Goal: Contribute content

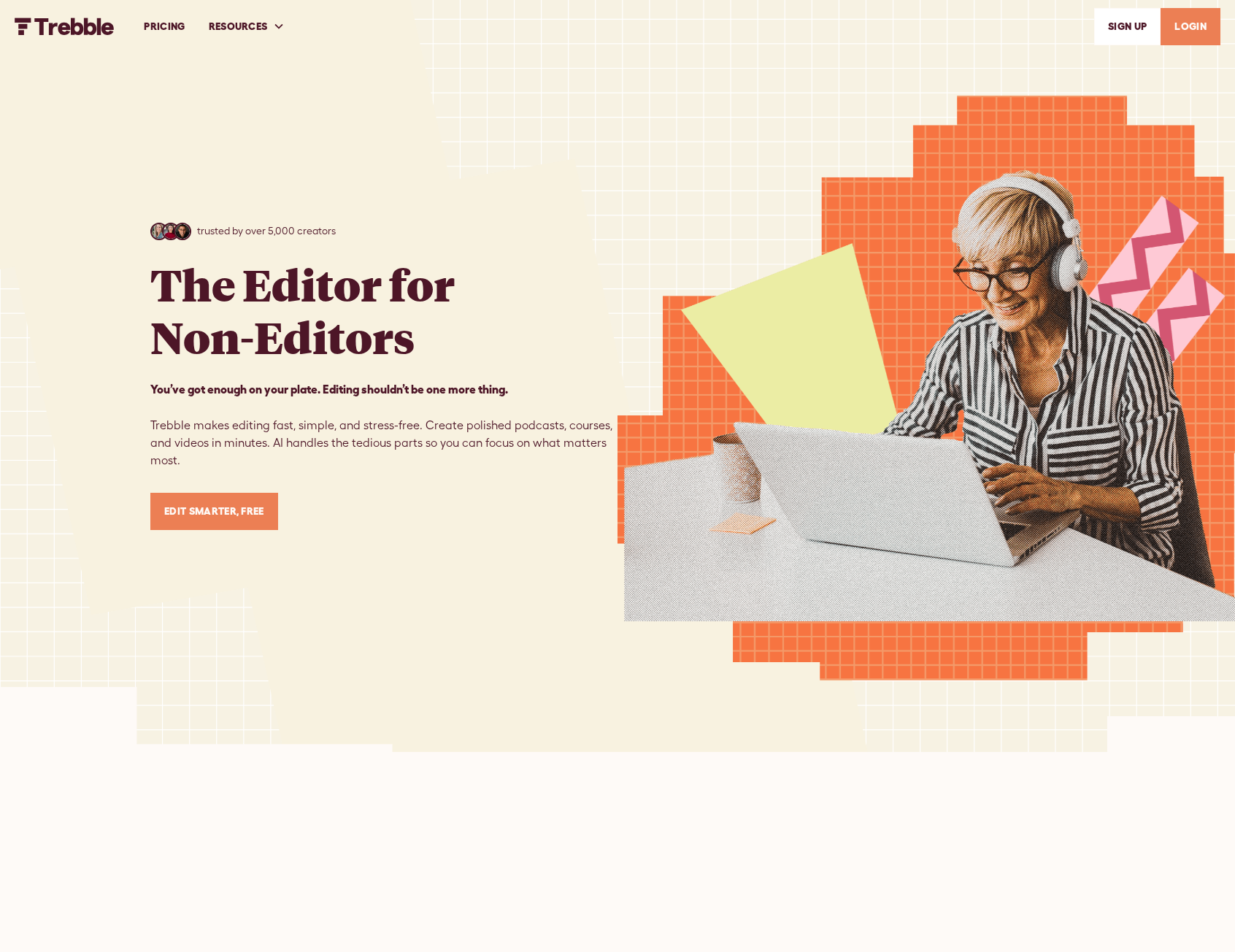
click at [1202, 17] on link "LOGIN" at bounding box center [1191, 27] width 60 height 38
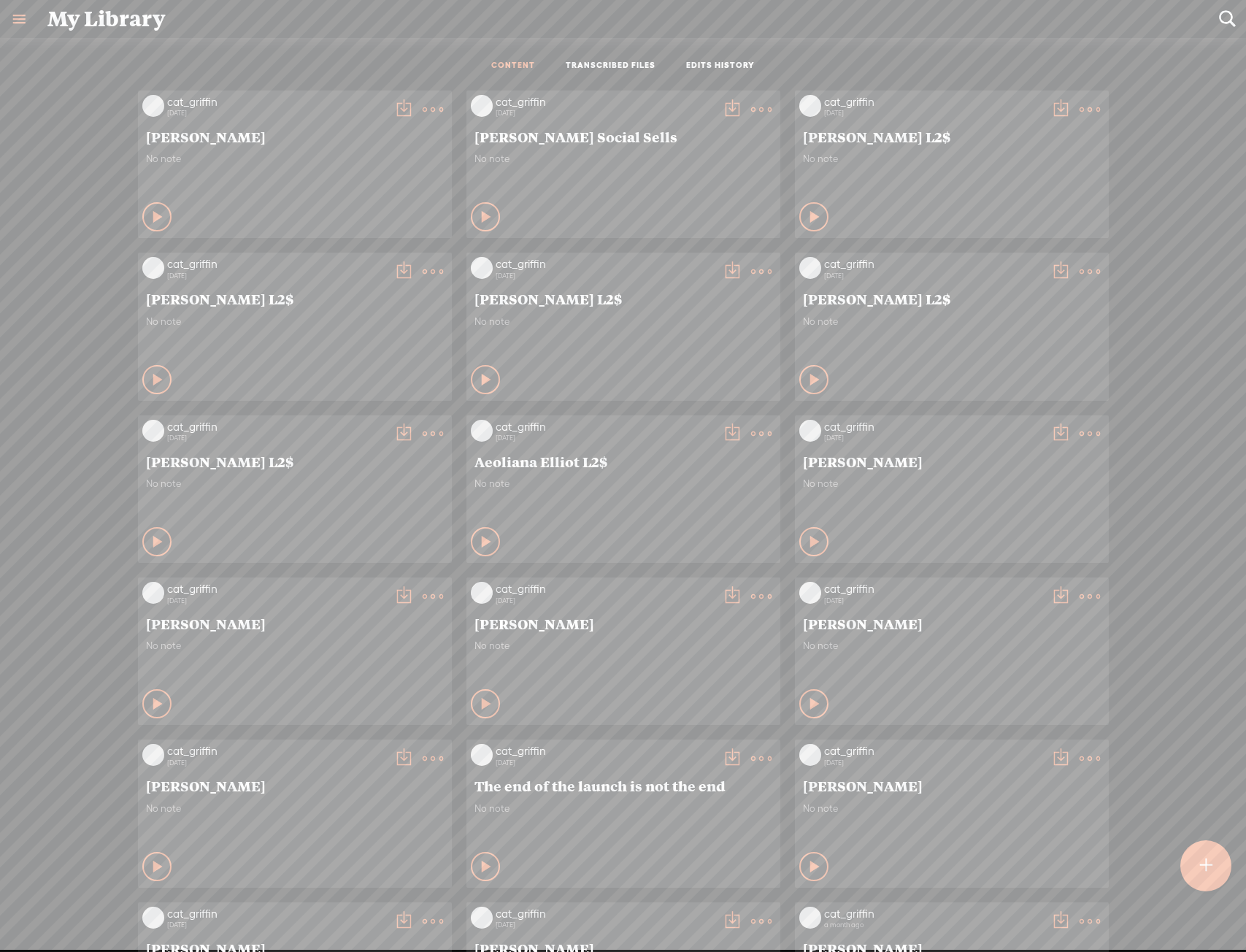
click at [17, 21] on link at bounding box center [18, 18] width 38 height 38
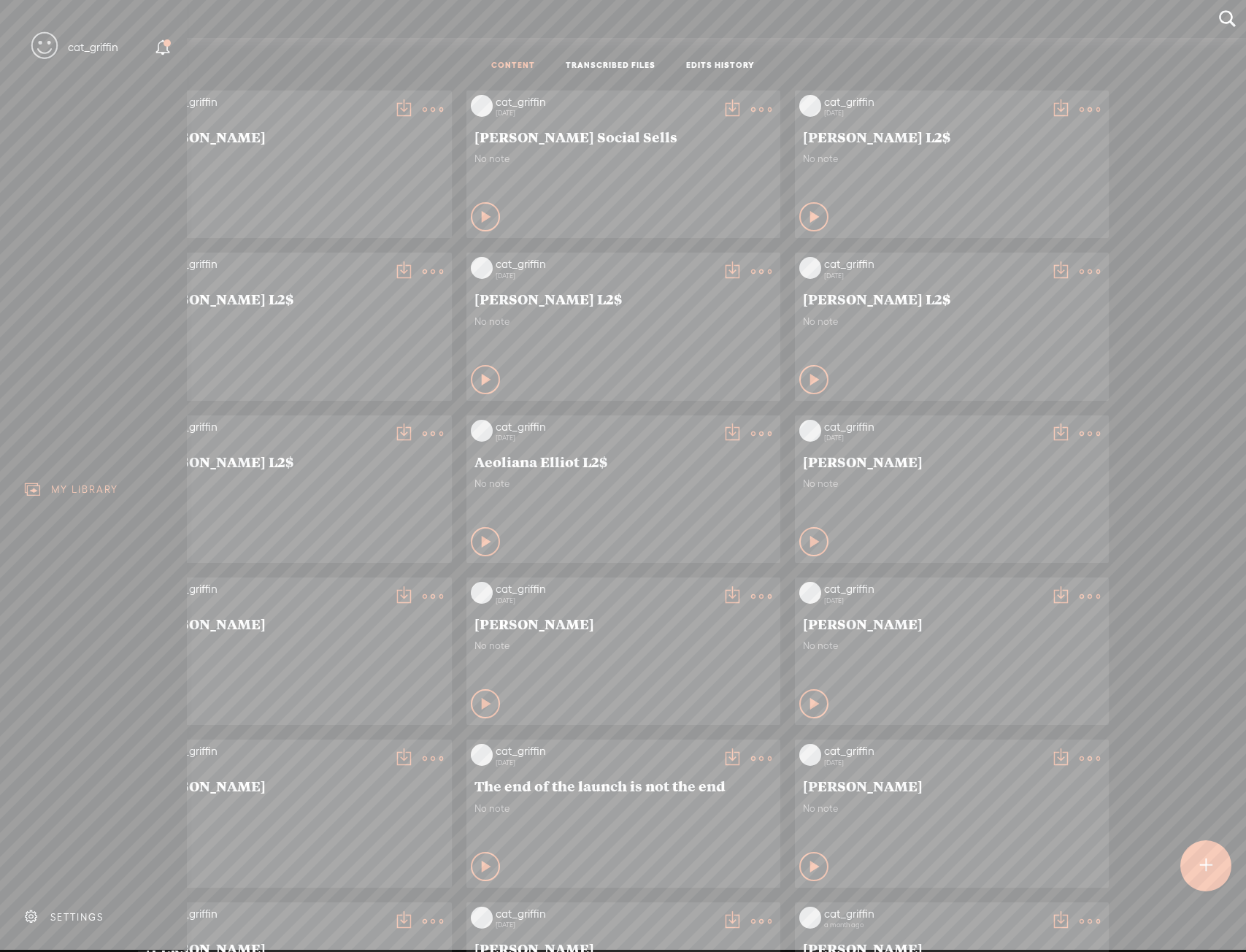
click at [98, 897] on div "SETTINGS" at bounding box center [96, 917] width 171 height 43
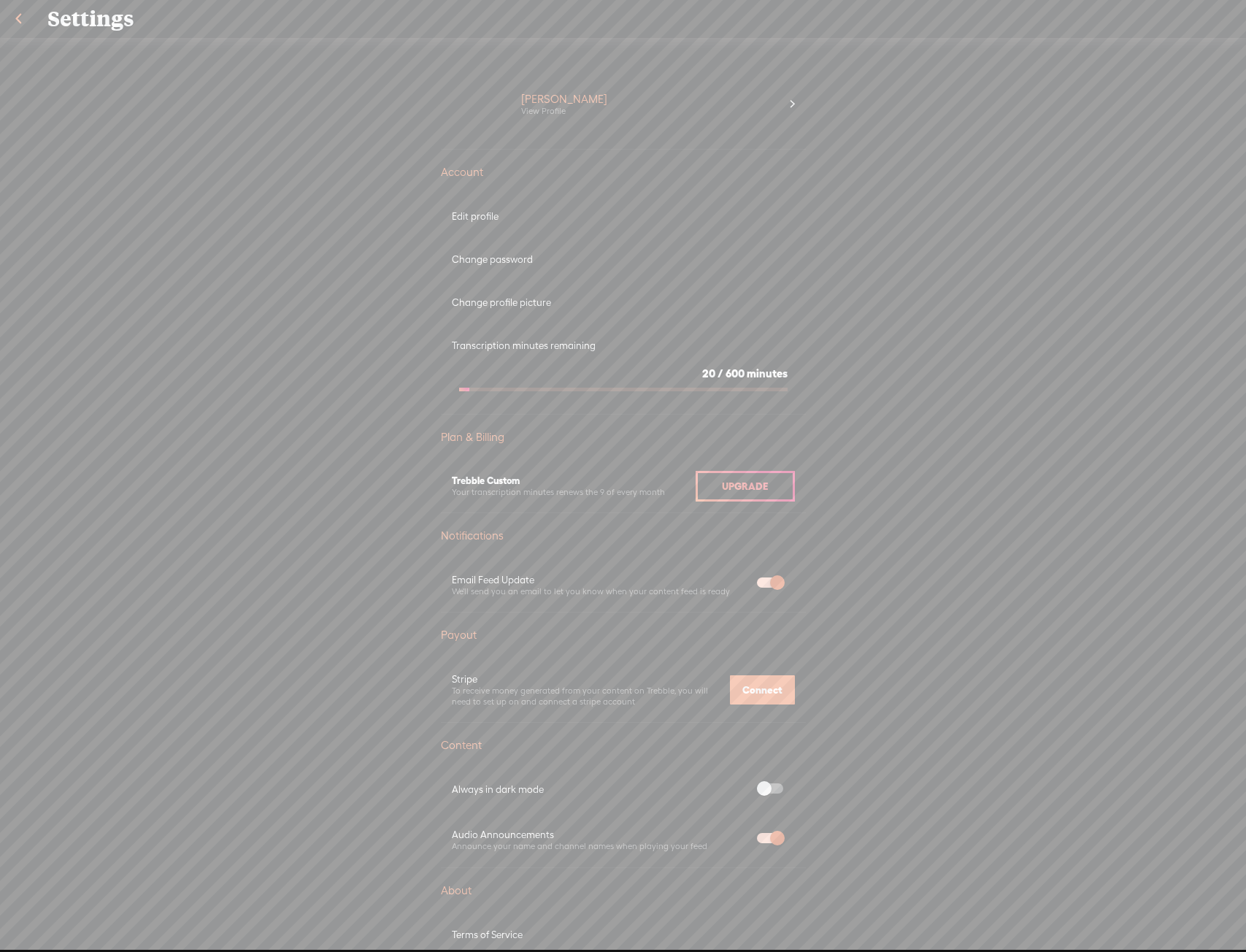
click at [23, 28] on link at bounding box center [18, 18] width 37 height 38
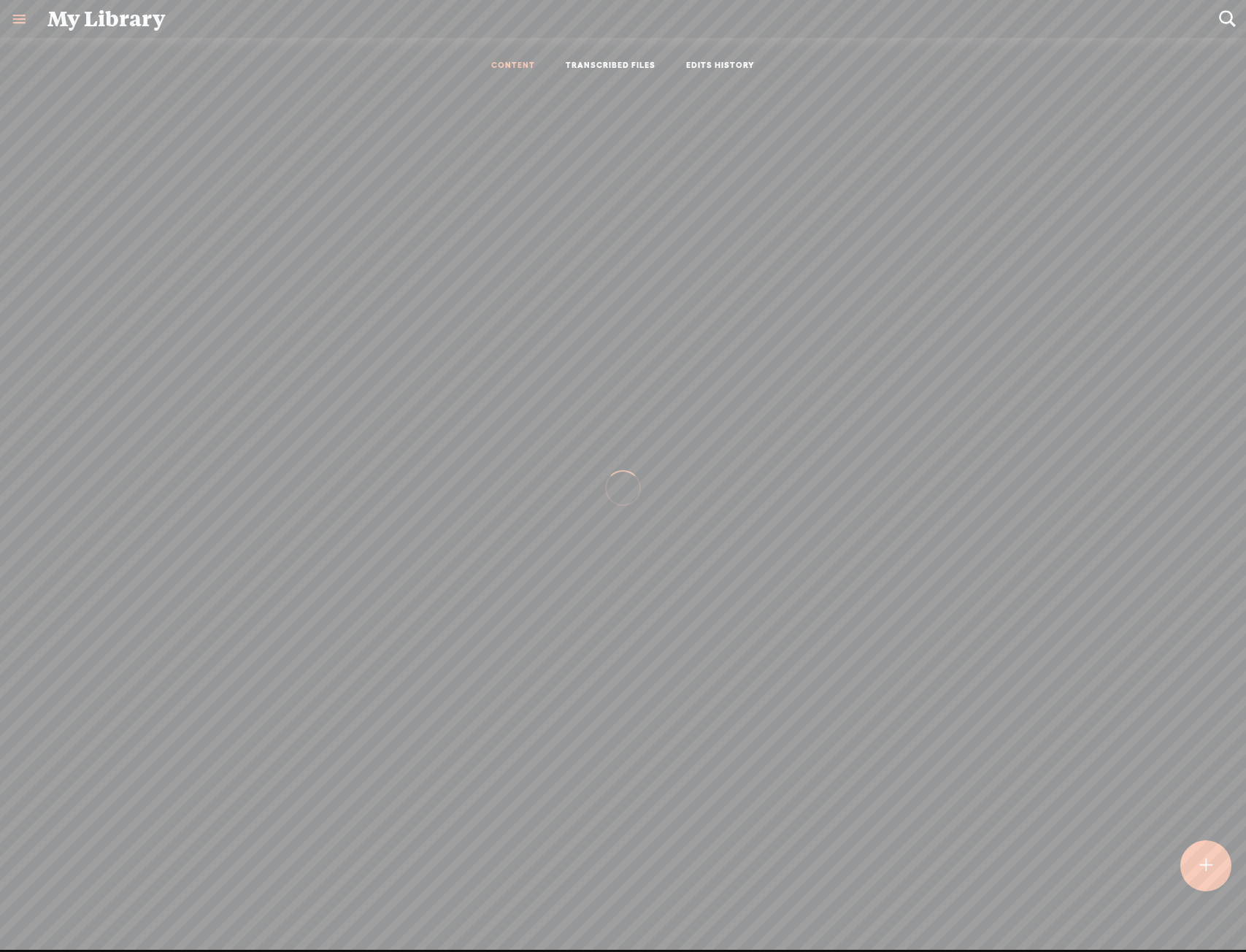
click at [1201, 846] on div at bounding box center [1206, 865] width 51 height 51
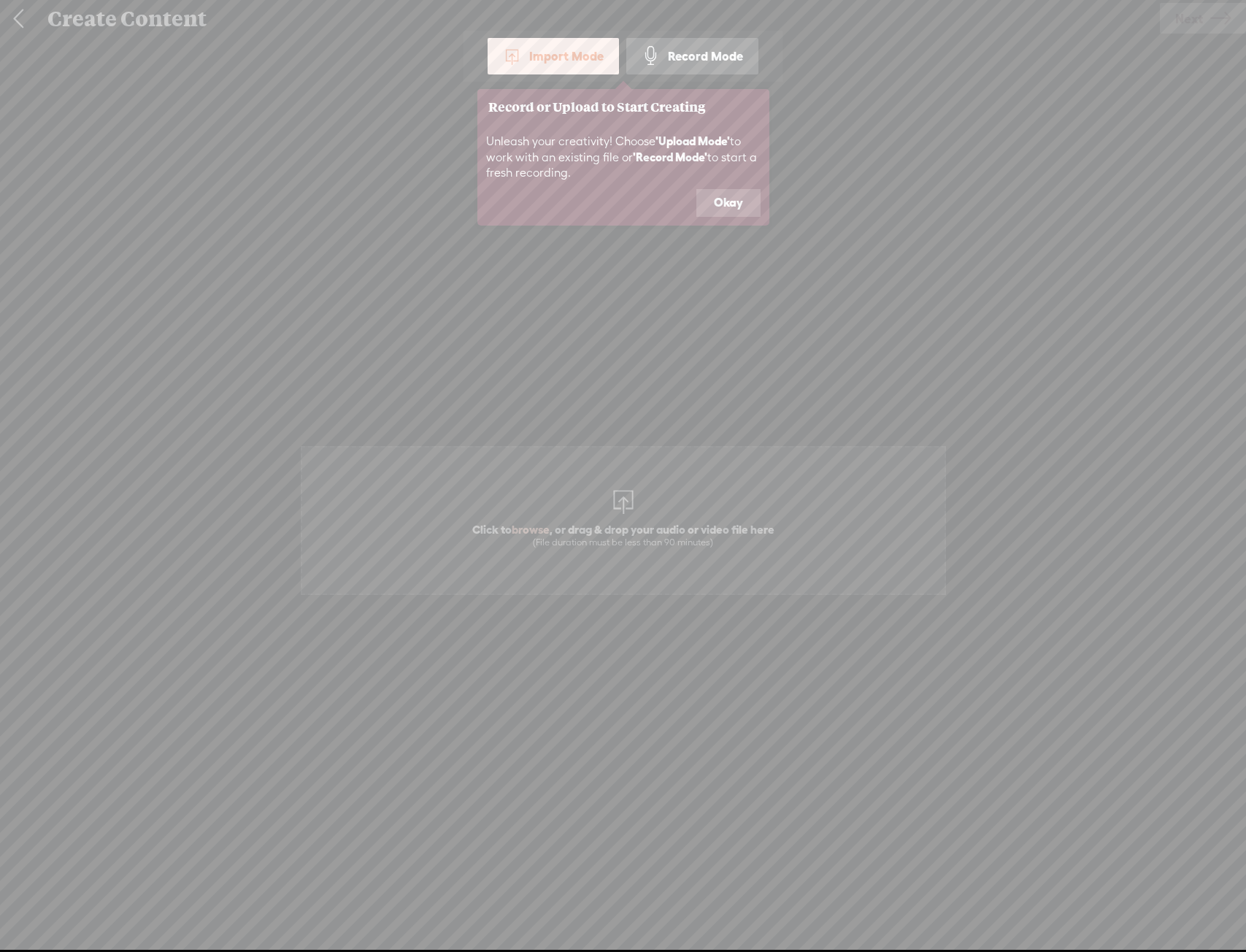
click at [727, 196] on button "Okay" at bounding box center [729, 203] width 64 height 28
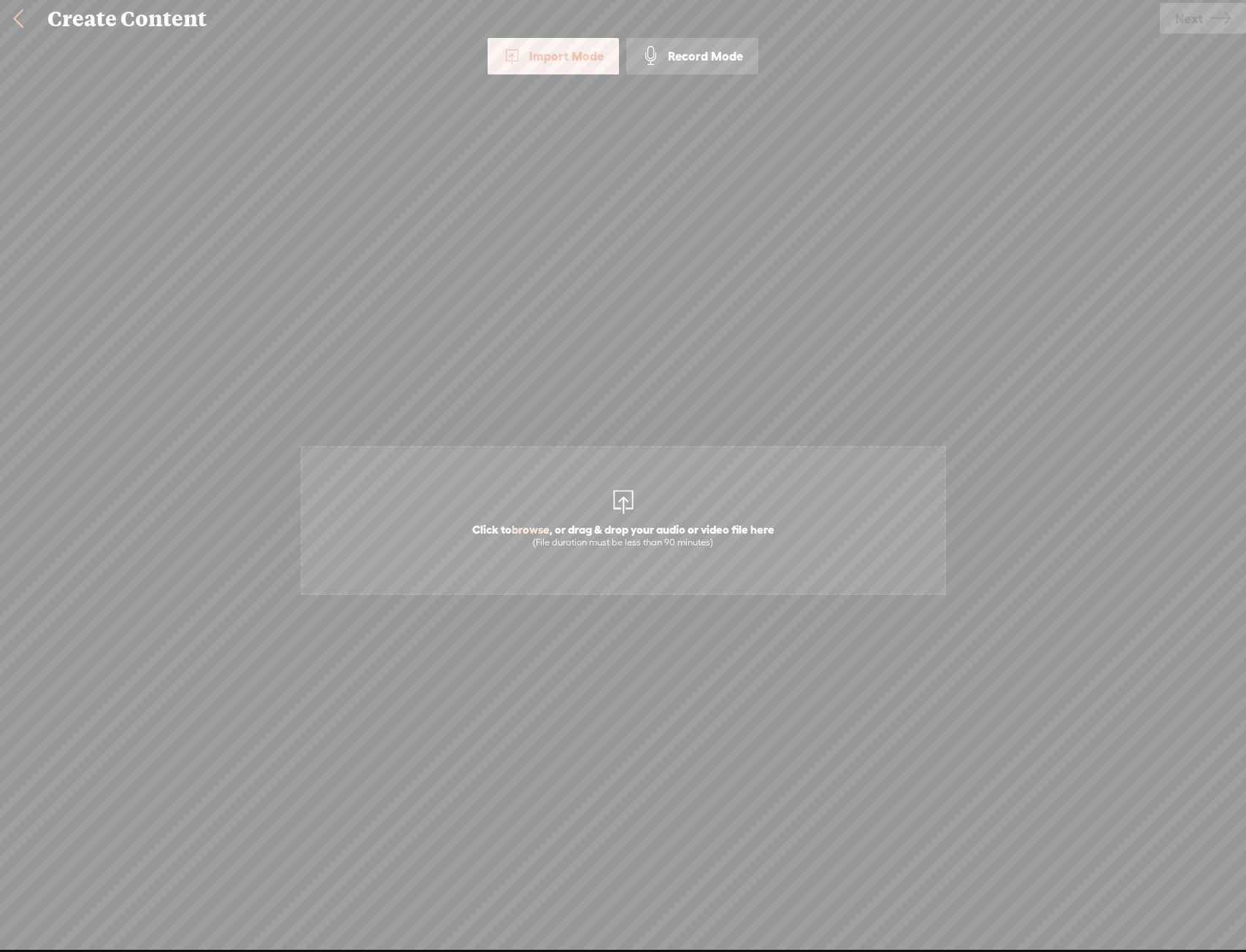
click at [633, 520] on span "Click to browse , or drag & drop your audio or video file here (File duration m…" at bounding box center [623, 536] width 317 height 42
click at [1183, 15] on span "Next" at bounding box center [1189, 18] width 28 height 38
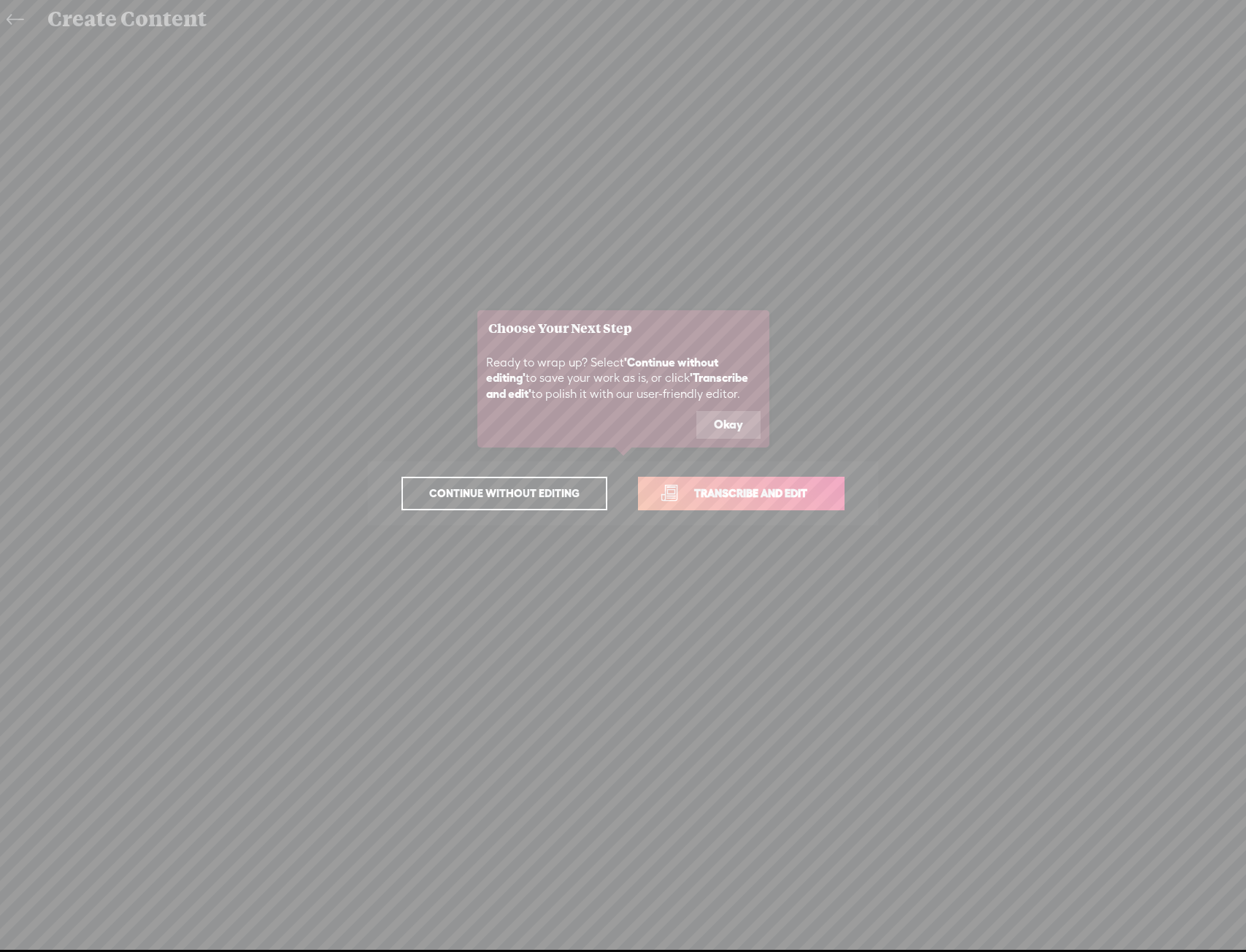
click at [831, 496] on link "Transcribe and edit" at bounding box center [742, 493] width 207 height 33
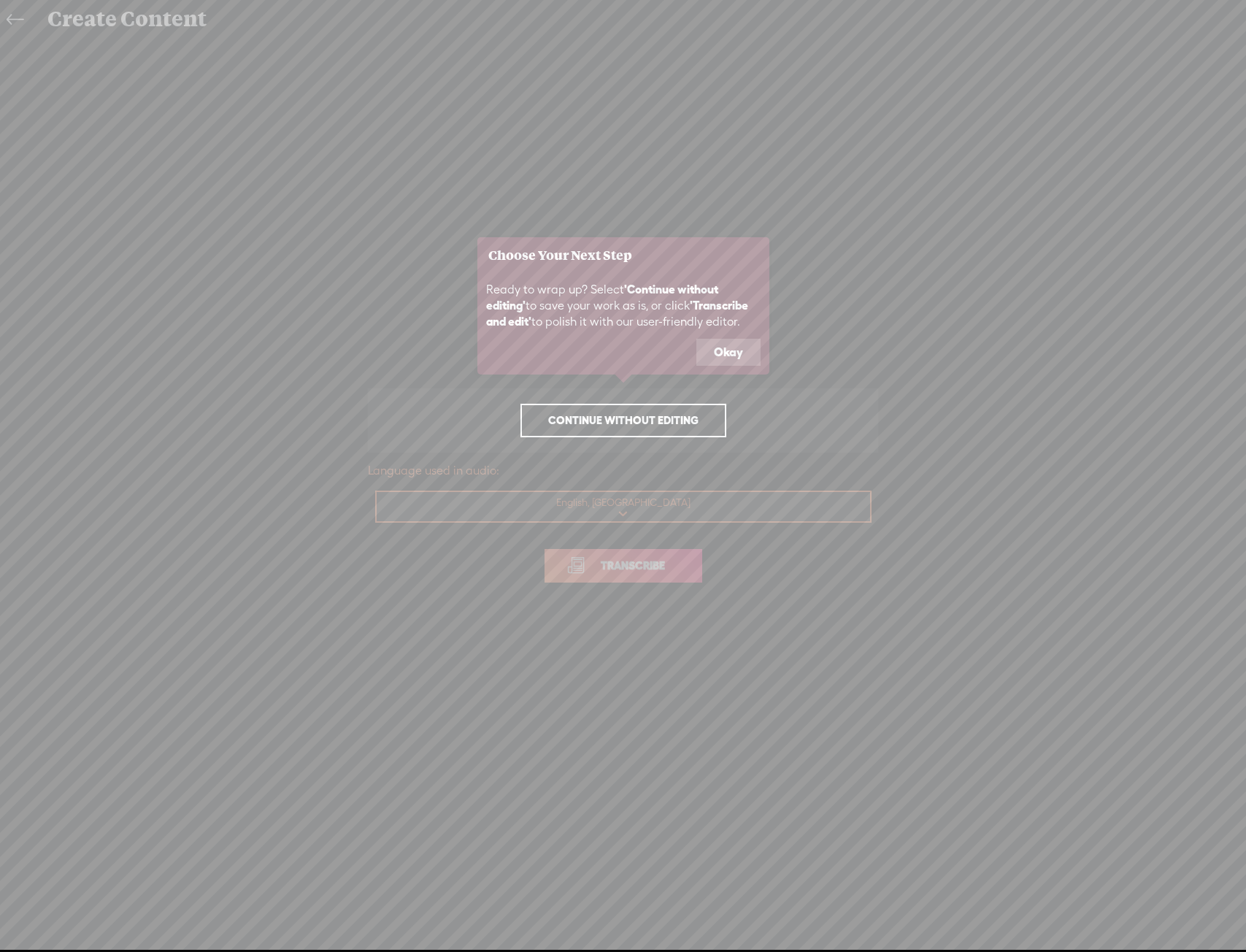
click at [711, 363] on button "Okay" at bounding box center [729, 352] width 64 height 28
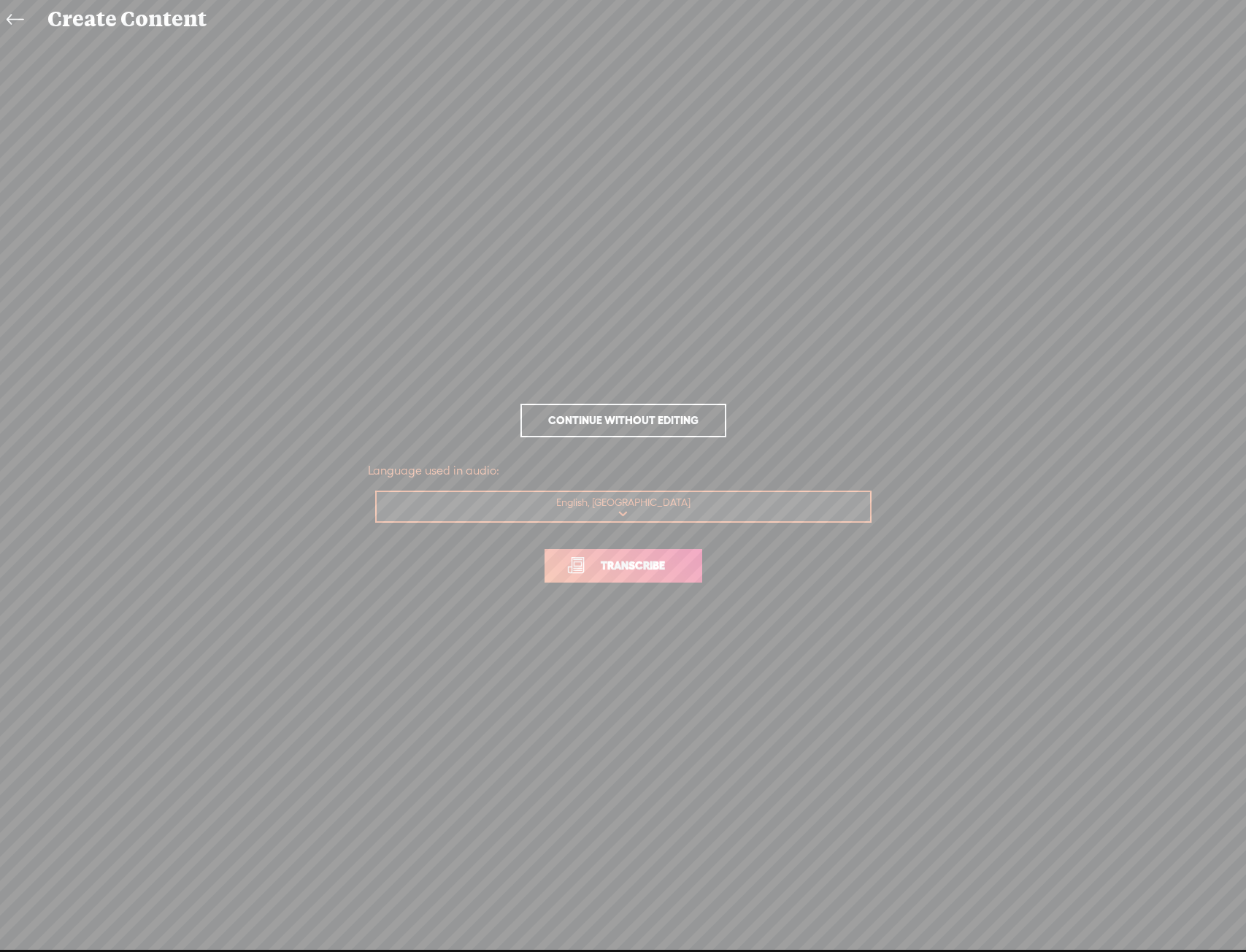
click at [656, 560] on span "Transcribe" at bounding box center [633, 566] width 95 height 17
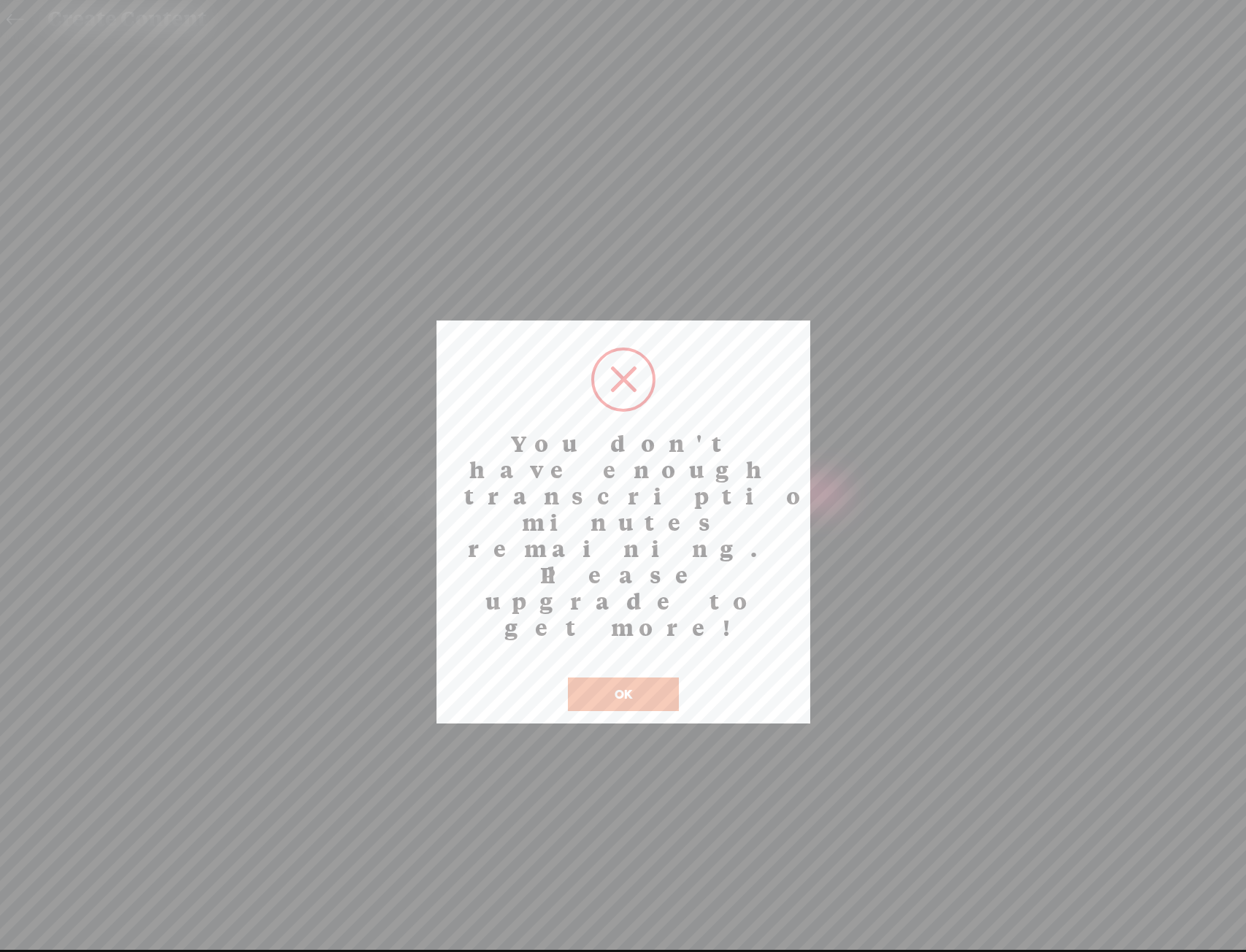
click at [631, 677] on button "OK" at bounding box center [623, 694] width 111 height 33
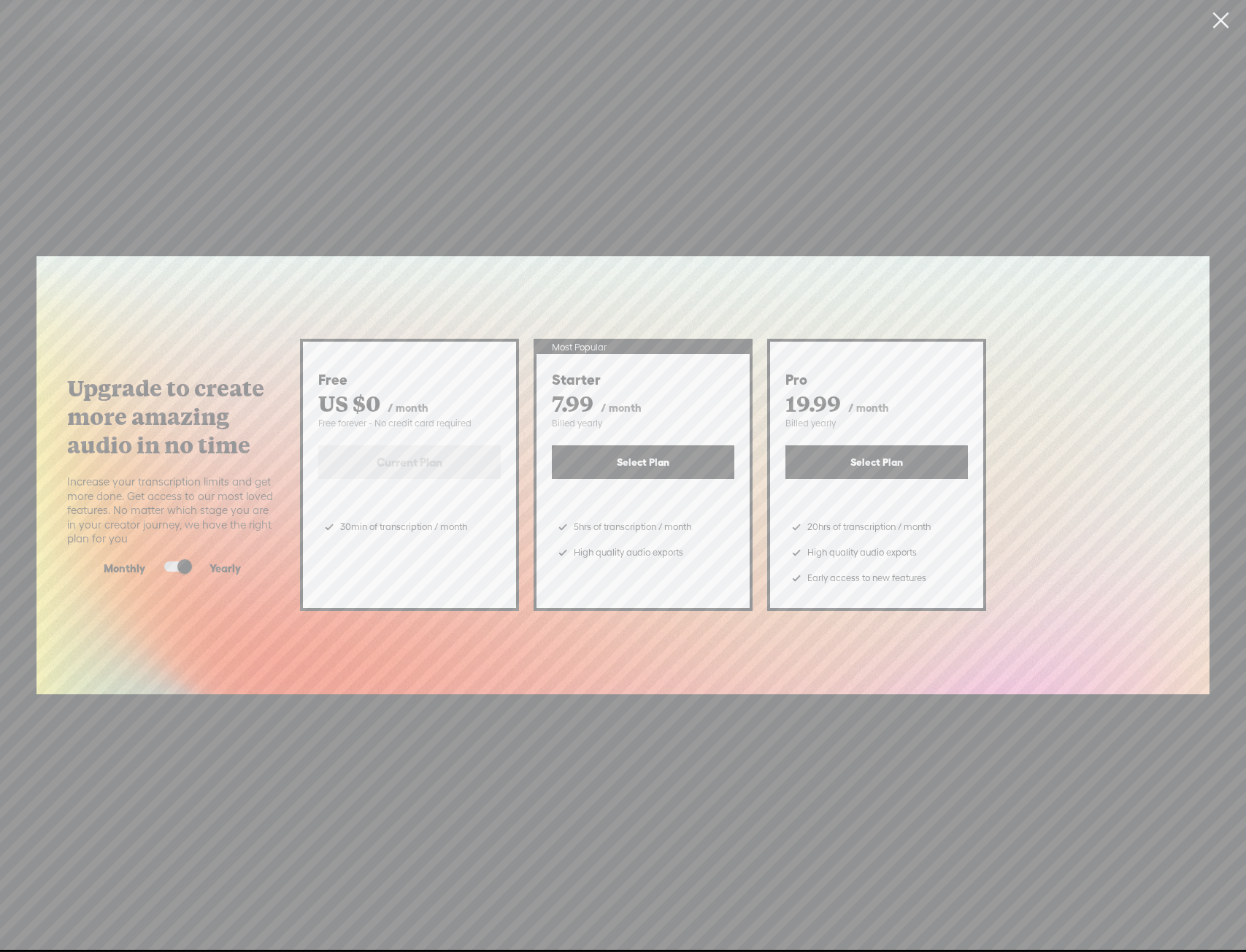
click at [1230, 20] on link at bounding box center [1221, 20] width 37 height 41
